Goal: Task Accomplishment & Management: Manage account settings

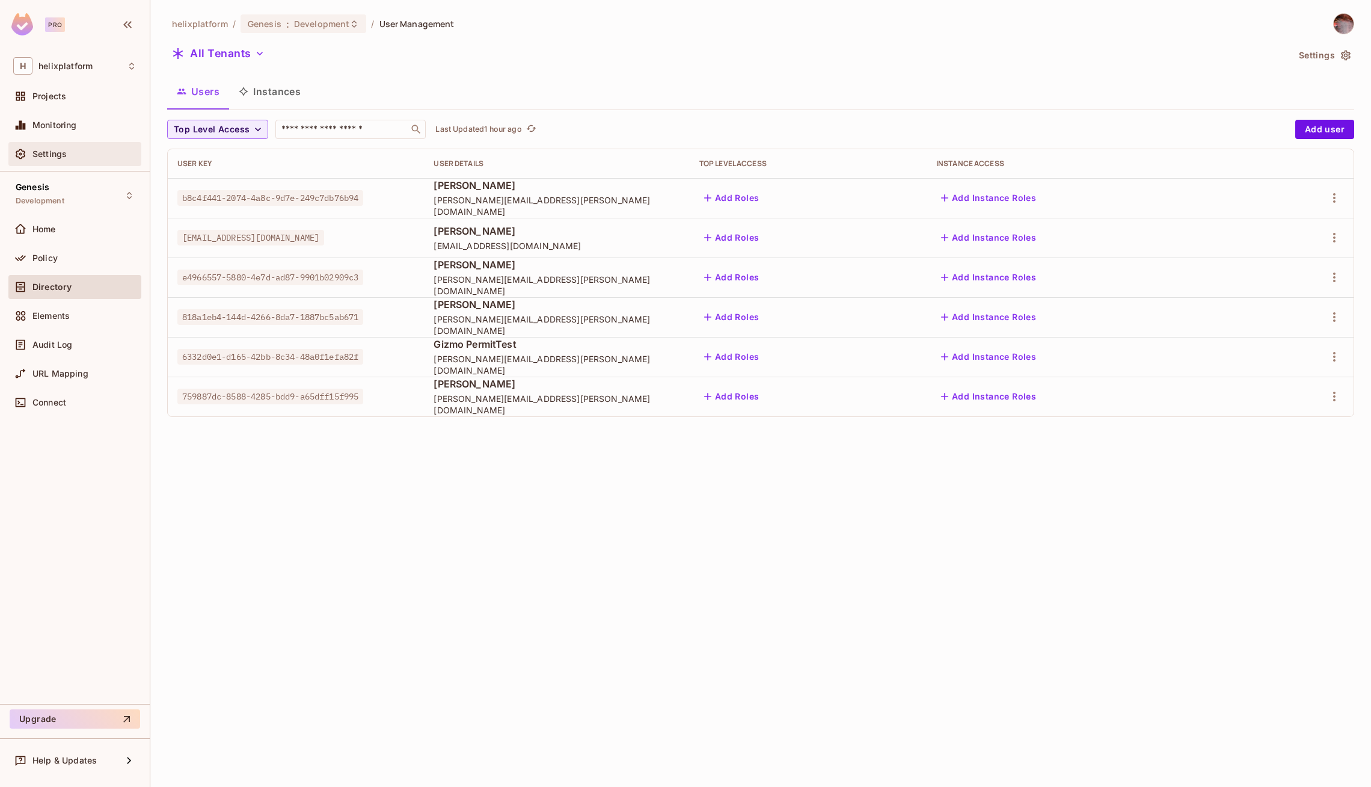
click at [65, 154] on span "Settings" at bounding box center [49, 154] width 34 height 10
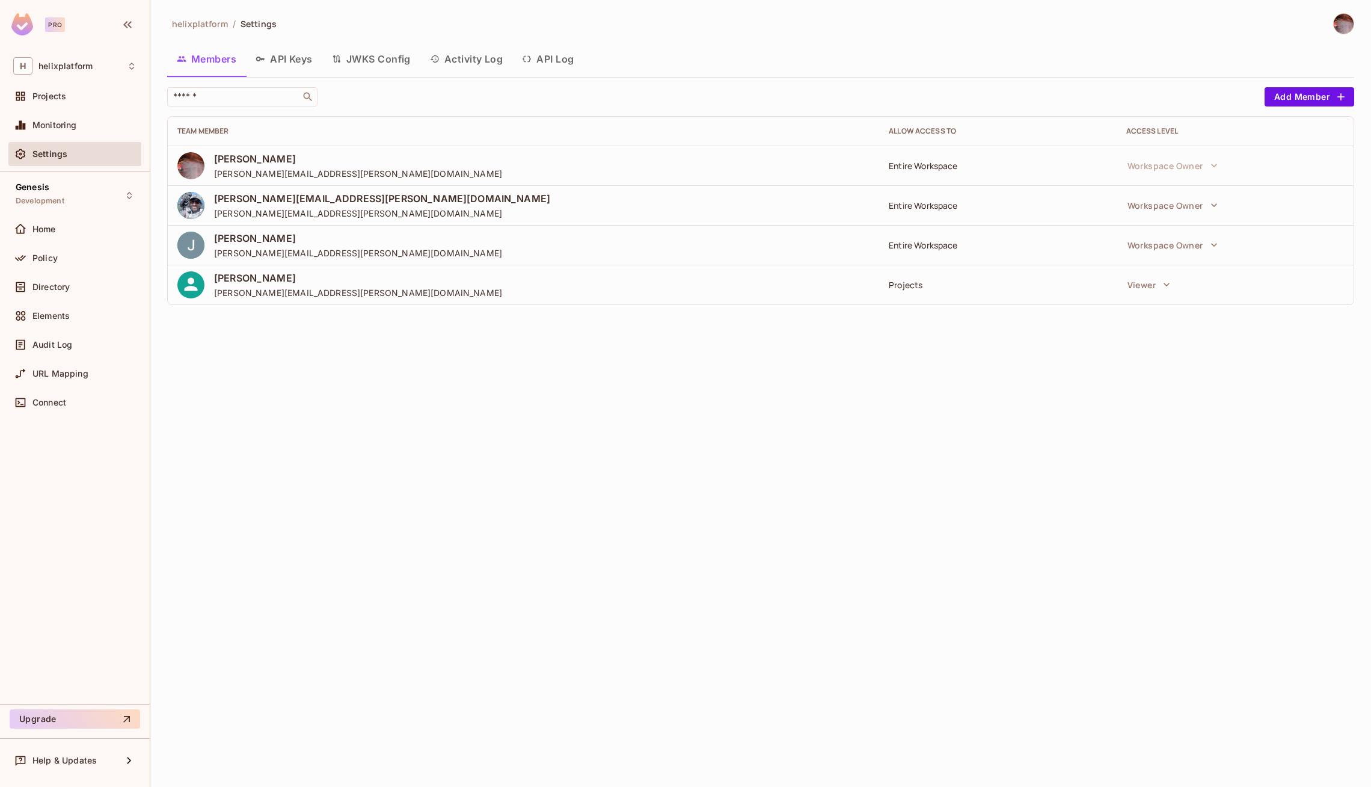
click at [281, 70] on button "API Keys" at bounding box center [284, 59] width 76 height 30
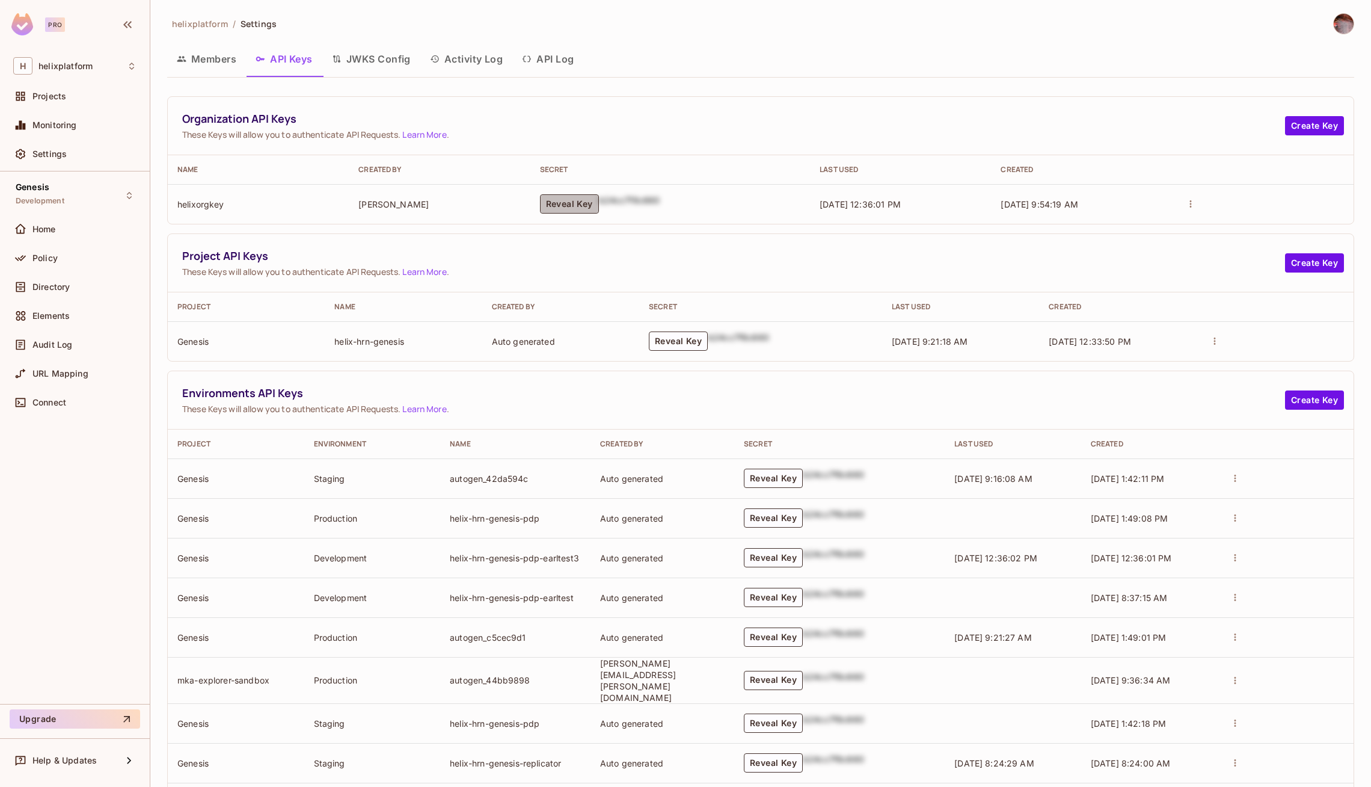
click at [564, 200] on button "Reveal Key" at bounding box center [569, 203] width 59 height 19
click at [575, 201] on p "permit_key_buK0X9MSHkzrlbli5IbxuRT5JRH6qMJ2jGCzw2mjtHlF8hqYVOh4BHx2bPF5K5UFPxjp…" at bounding box center [596, 204] width 174 height 34
copy p "permit_key_buK0X9MSHkzrlbli5IbxuRT5JRH6qMJ2jGCzw2mjtHlF8hqYVOh4BHx2bPF5K5UFPxjp…"
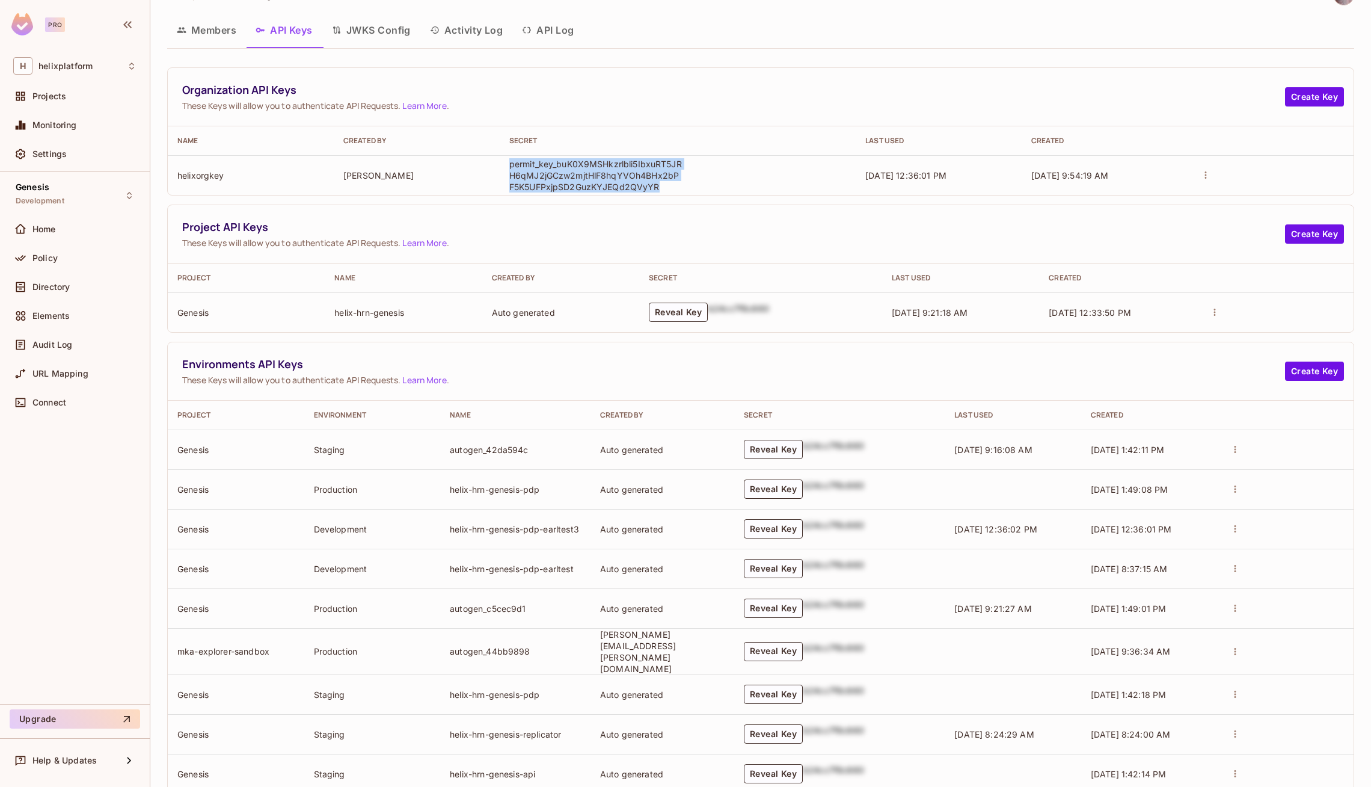
scroll to position [28, 0]
click at [667, 316] on button "Reveal Key" at bounding box center [678, 313] width 59 height 19
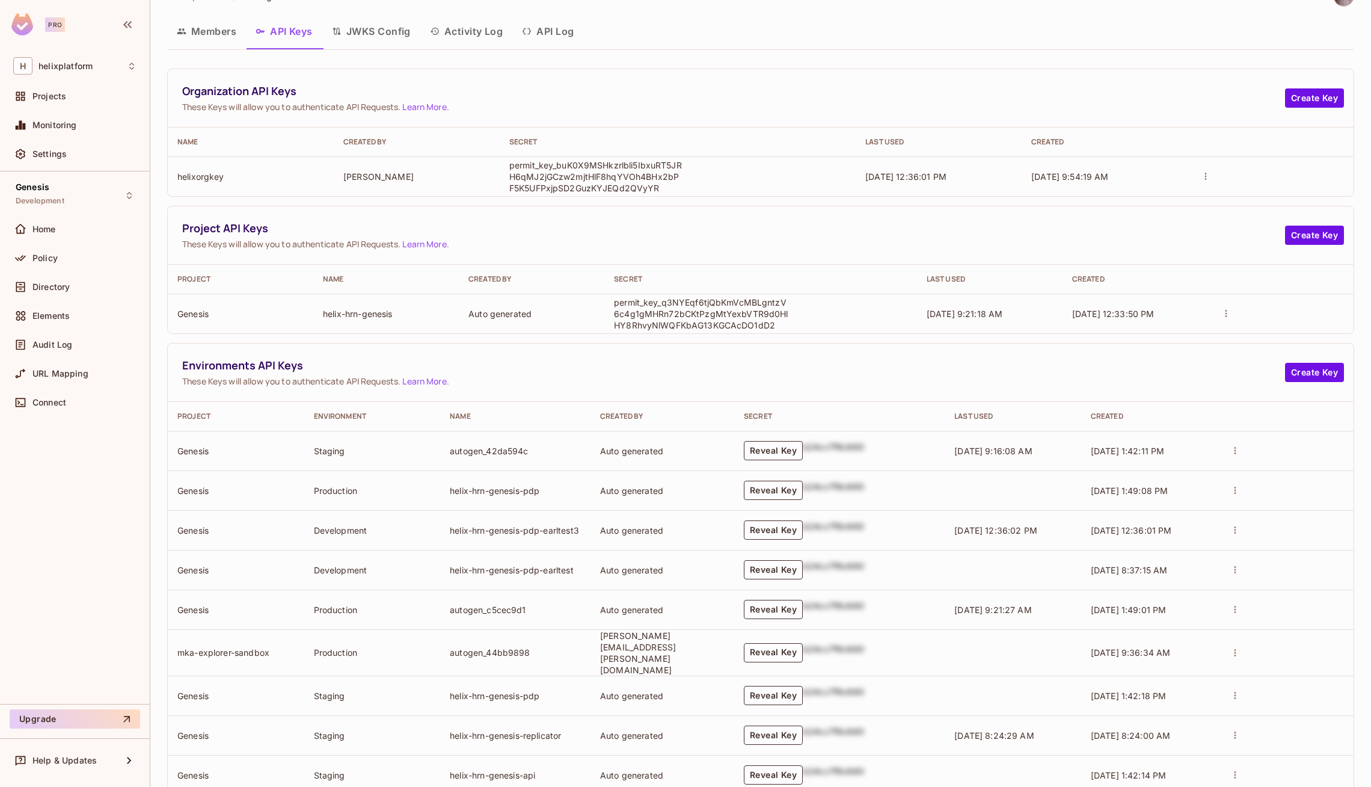
click at [696, 310] on p "permit_key_q3NYEqf6tjQbKmVcMBLgntzV6c4g1gMHRn72bCKtPzgMtYexbVTR9d0HlHY8RhvyNlWQ…" at bounding box center [701, 313] width 174 height 34
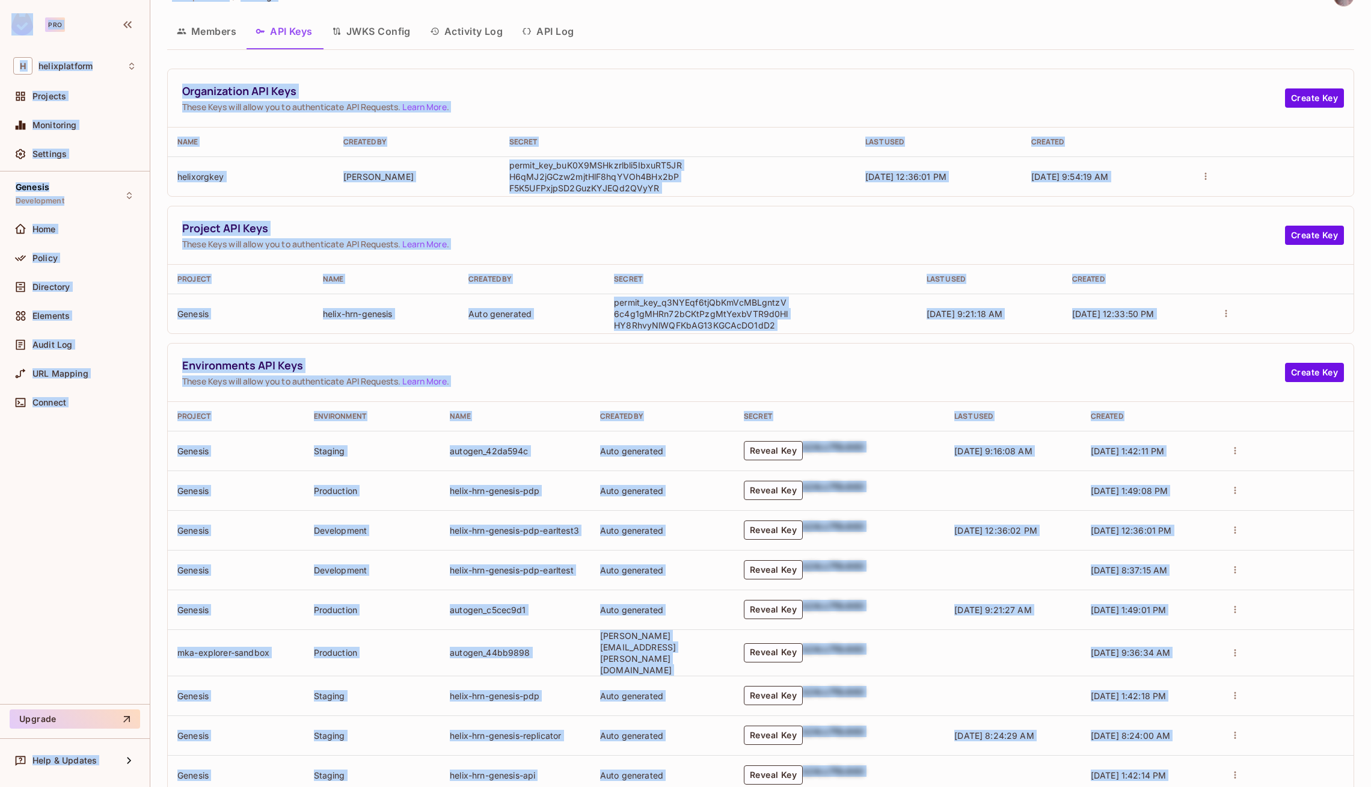
click at [696, 310] on p "permit_key_q3NYEqf6tjQbKmVcMBLgntzV6c4g1gMHRn72bCKtPzgMtYexbVTR9d0HlHY8RhvyNlWQ…" at bounding box center [701, 313] width 174 height 34
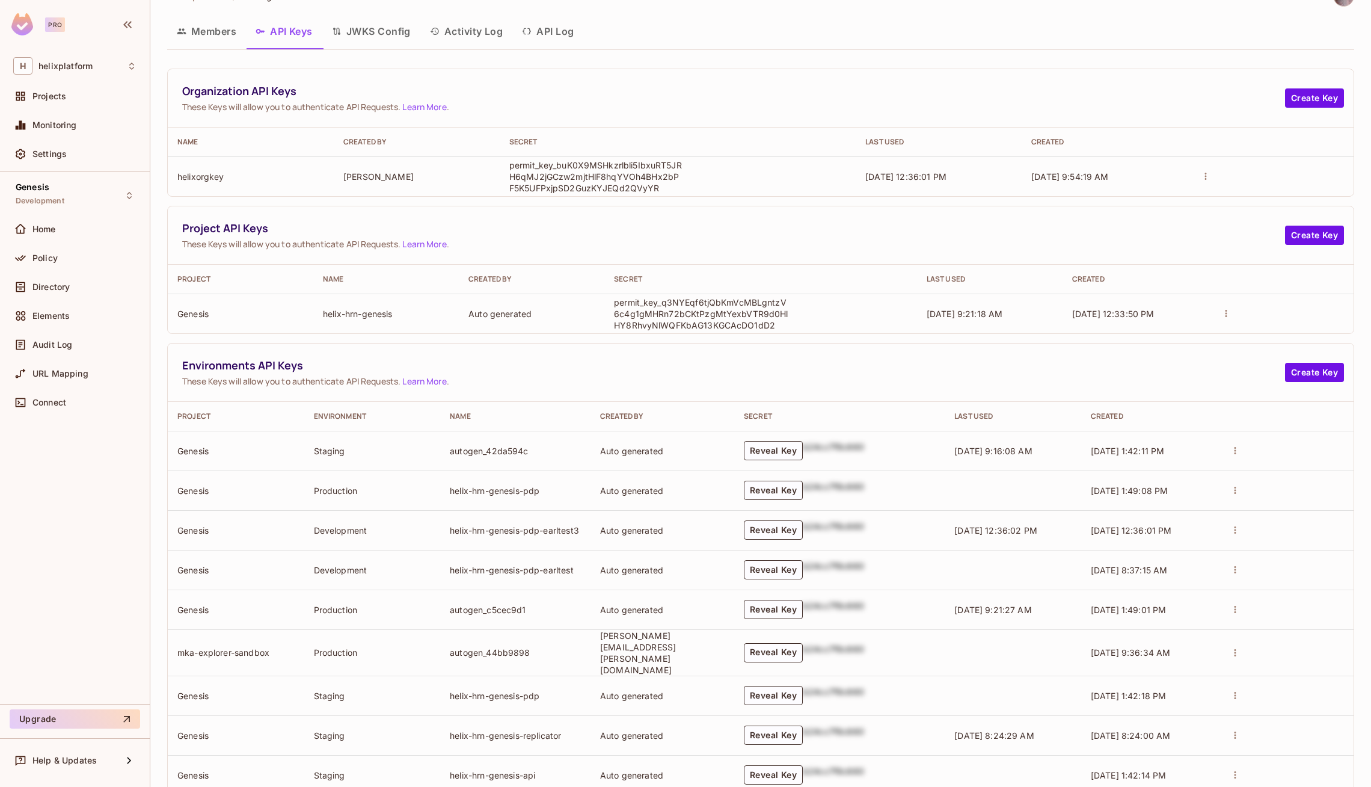
click at [678, 307] on p "permit_key_q3NYEqf6tjQbKmVcMBLgntzV6c4g1gMHRn72bCKtPzgMtYexbVTR9d0HlHY8RhvyNlWQ…" at bounding box center [701, 313] width 174 height 34
copy p "permit_key_q3NYEqf6tjQbKmVcMBLgntzV6c4g1gMHRn72bCKtPzgMtYexbVTR9d0HlHY8RhvyNlWQ…"
click at [587, 171] on p "permit_key_buK0X9MSHkzrlbli5IbxuRT5JRH6qMJ2jGCzw2mjtHlF8hqYVOh4BHx2bPF5K5UFPxjp…" at bounding box center [596, 176] width 174 height 34
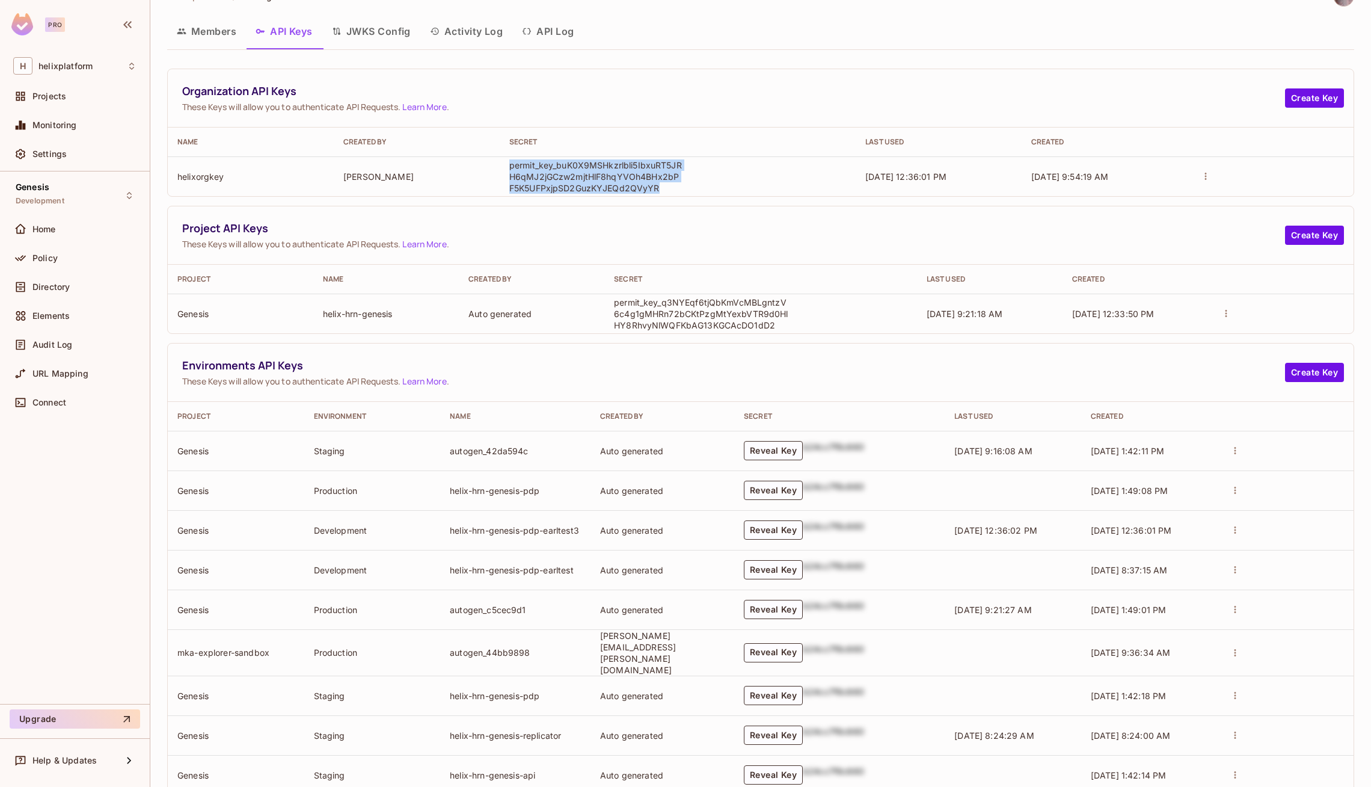
copy p "permit_key_buK0X9MSHkzrlbli5IbxuRT5JRH6qMJ2jGCzw2mjtHlF8hqYVOh4BHx2bPF5K5UFPxjp…"
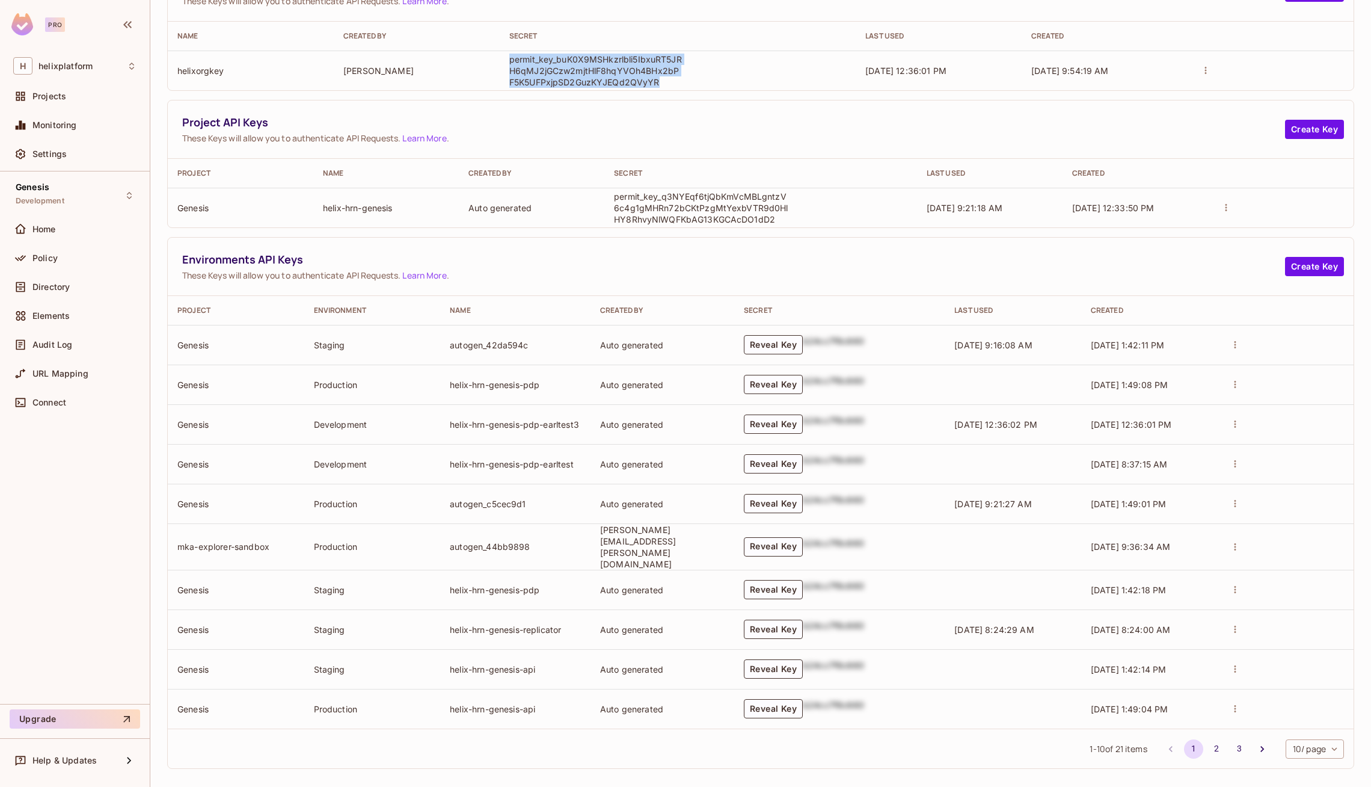
scroll to position [132, 0]
click at [1312, 740] on body "Pro H helixplatform Projects Monitoring Settings Genesis Development Home Polic…" at bounding box center [685, 393] width 1371 height 787
click at [1309, 718] on li "20 / page" at bounding box center [1313, 708] width 61 height 25
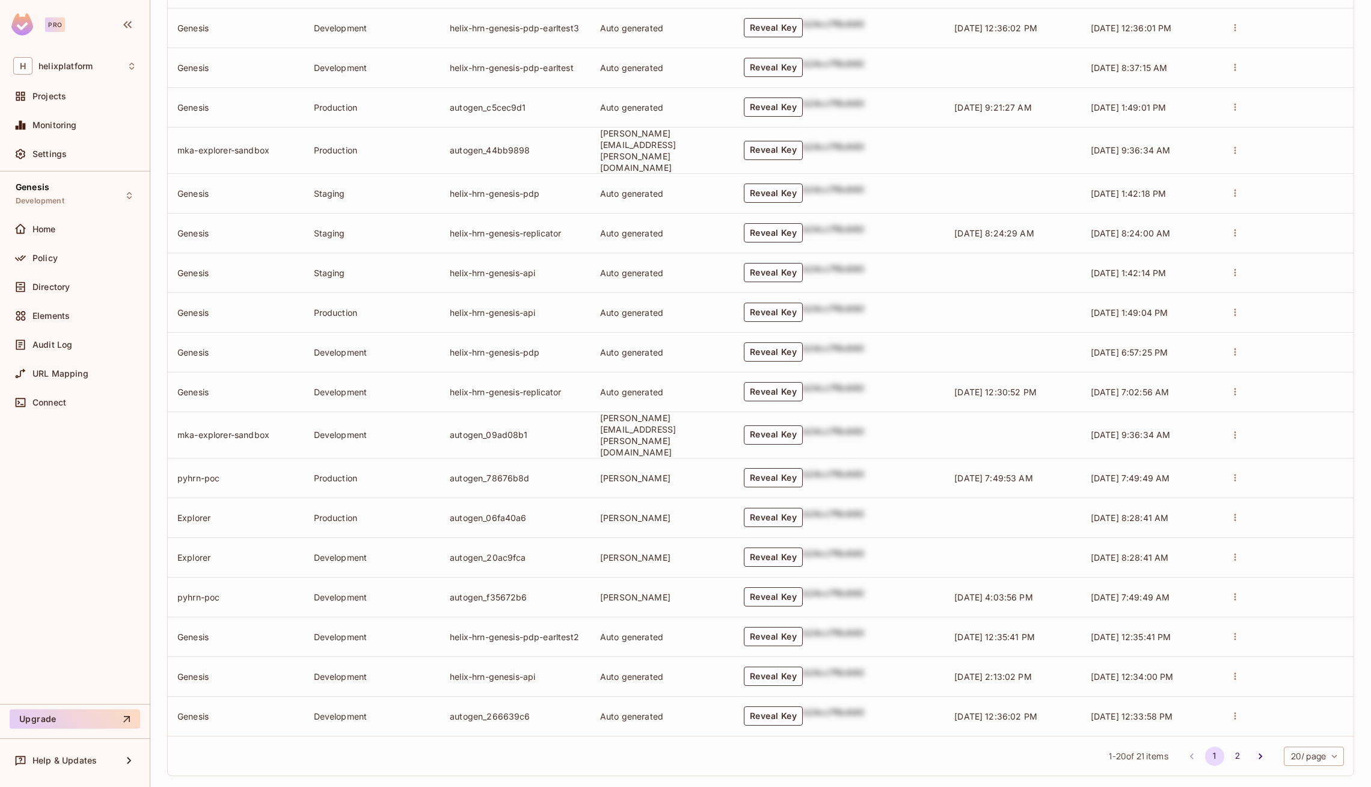
scroll to position [530, 0]
click at [465, 704] on td "autogen_266639c6" at bounding box center [515, 715] width 150 height 40
copy td "autogen_266639c6"
